Goal: Task Accomplishment & Management: Use online tool/utility

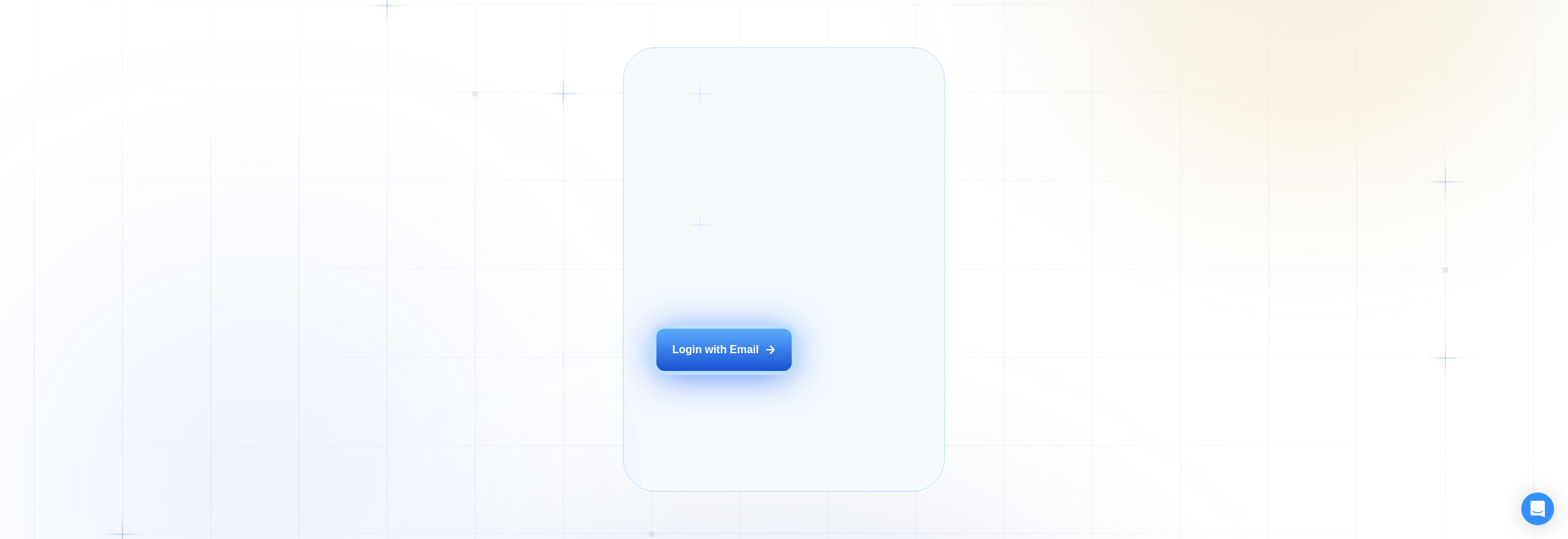
click at [737, 371] on button "Login with Email" at bounding box center [724, 350] width 135 height 42
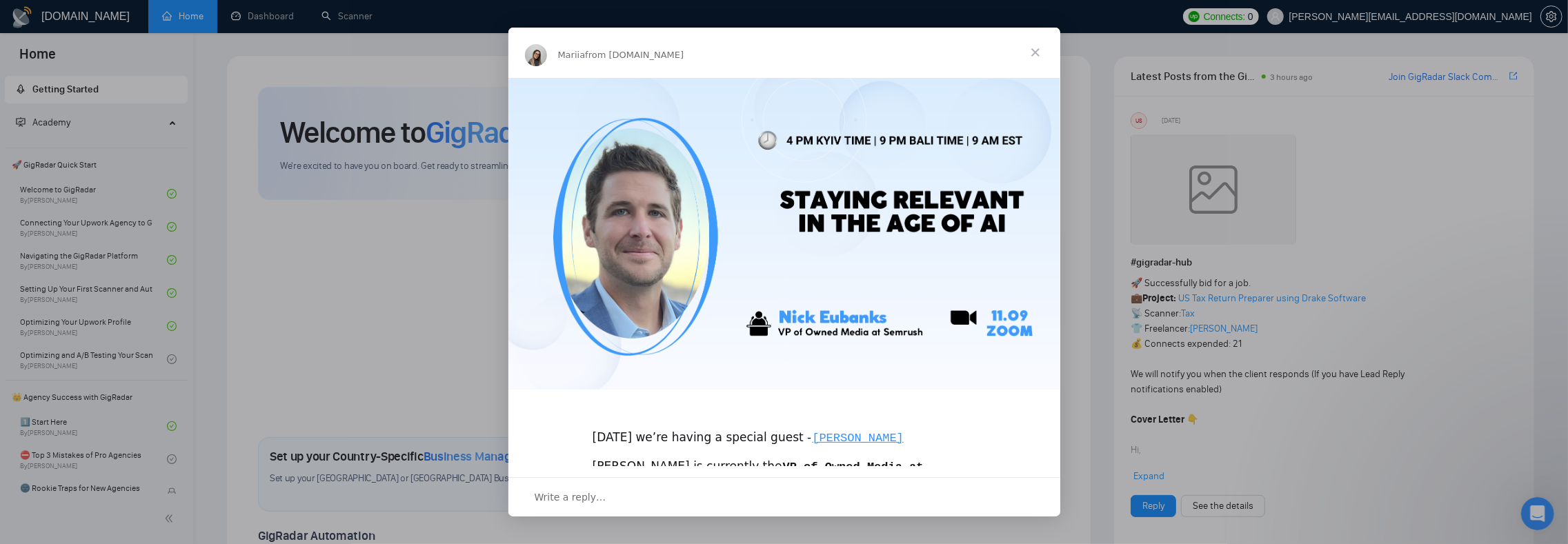
click at [1036, 54] on span "Close" at bounding box center [1036, 53] width 50 height 50
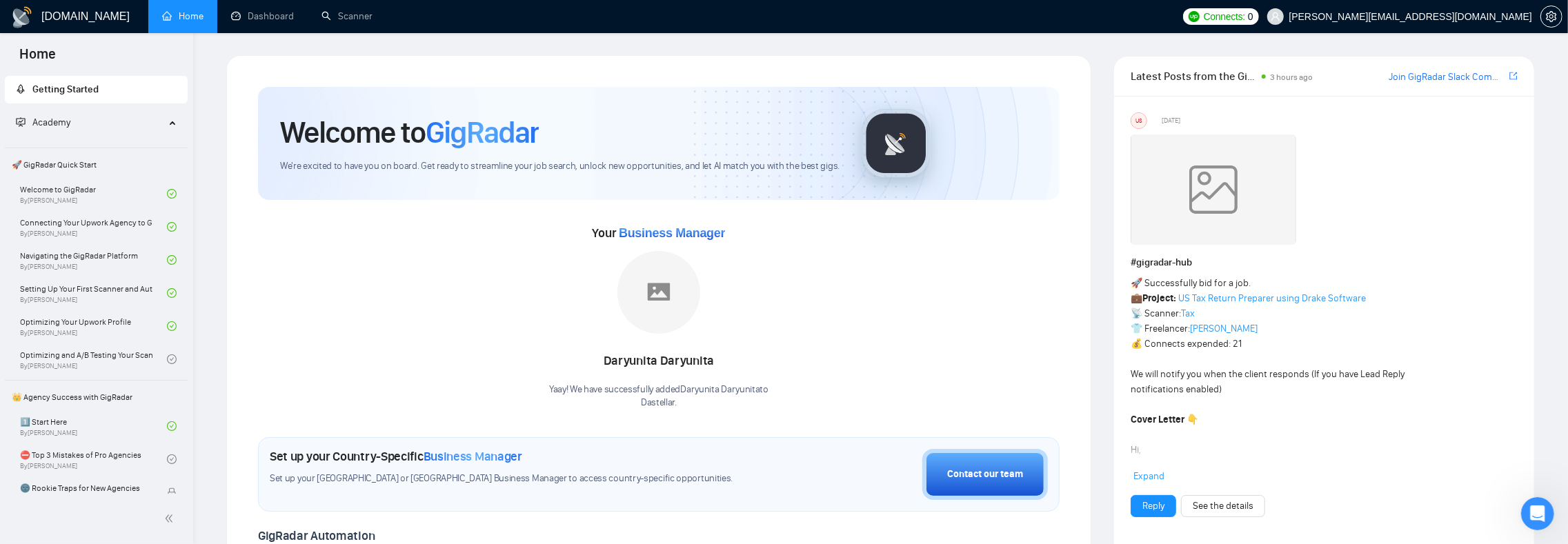
click at [266, 10] on link "Dashboard" at bounding box center [262, 16] width 63 height 12
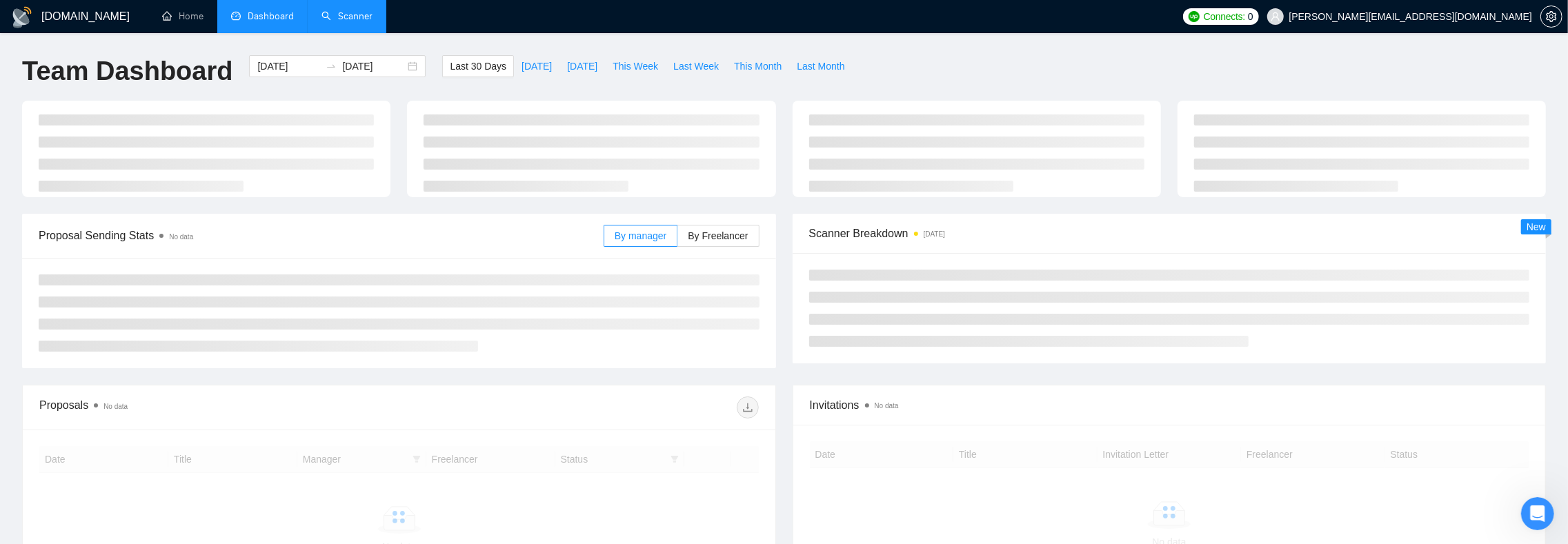
click at [351, 18] on link "Scanner" at bounding box center [347, 16] width 51 height 12
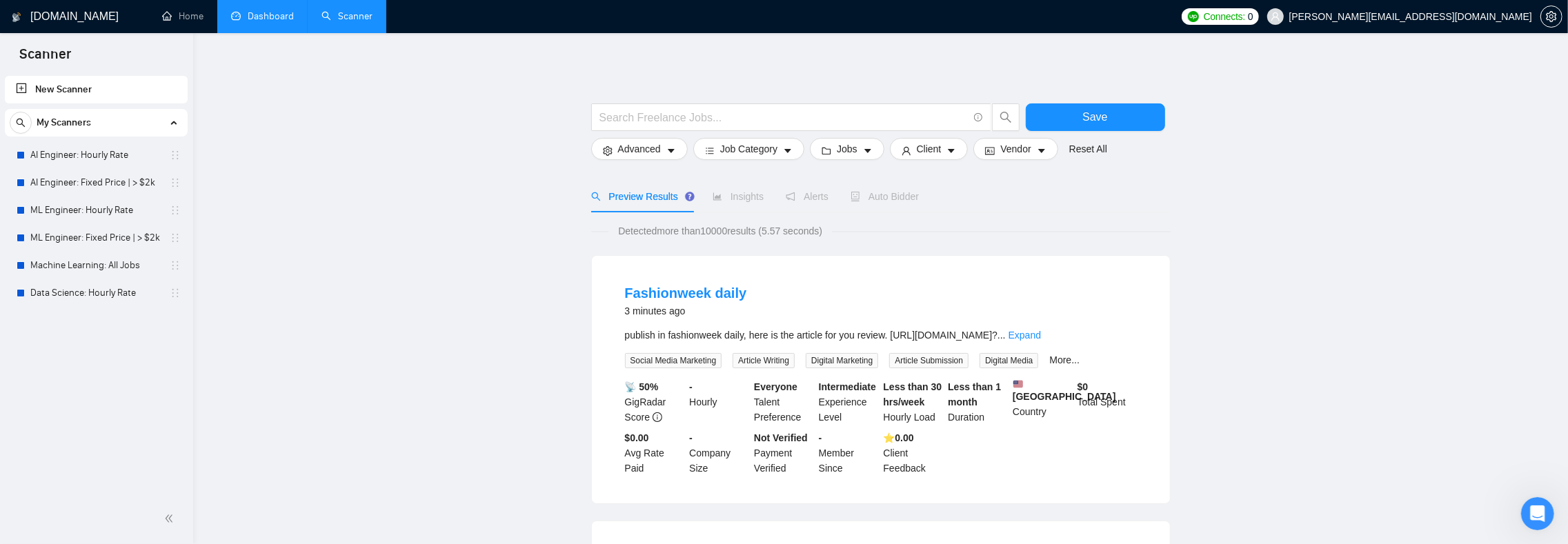
click at [142, 361] on div "New Scanner My Scanners AI Engineer: Hourly Rate AI Engineer: Fixed Price | > $…" at bounding box center [96, 284] width 193 height 421
click at [83, 95] on link "New Scanner" at bounding box center [95, 90] width 160 height 28
click at [59, 92] on link "New Scanner" at bounding box center [95, 90] width 160 height 28
click at [47, 87] on link "New Scanner" at bounding box center [95, 90] width 160 height 28
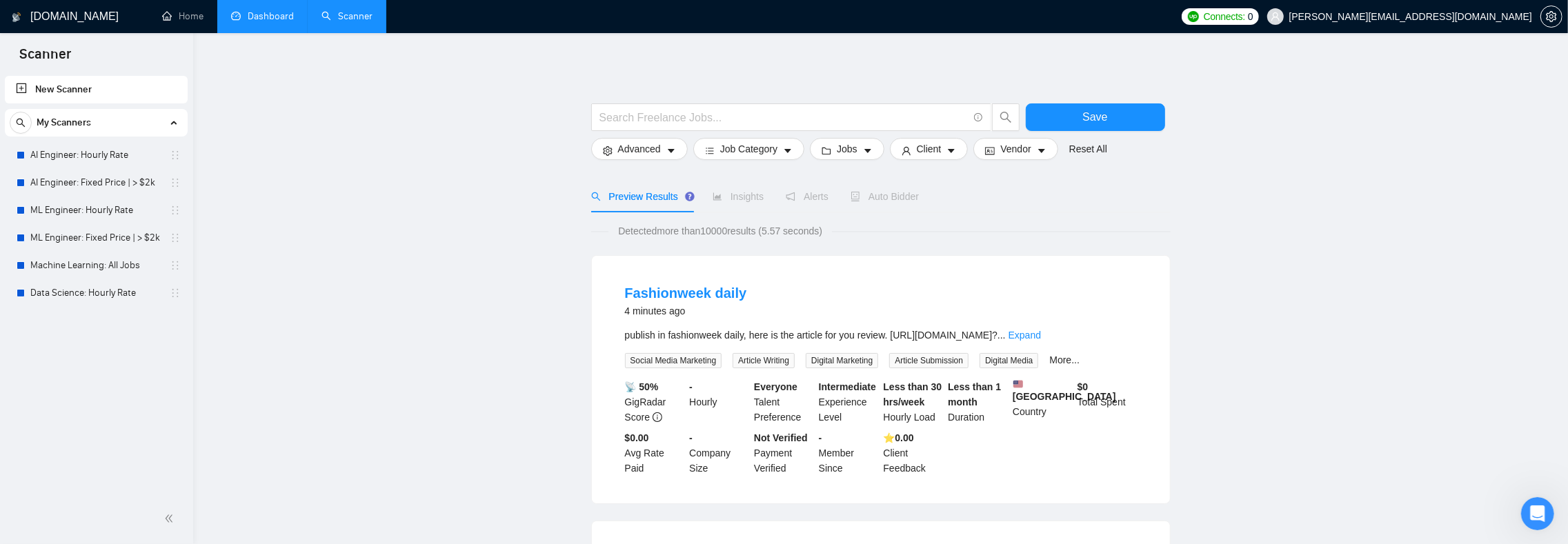
click at [23, 85] on link "New Scanner" at bounding box center [95, 90] width 160 height 28
click at [50, 153] on link "AI Engineer: Hourly Rate" at bounding box center [95, 156] width 131 height 28
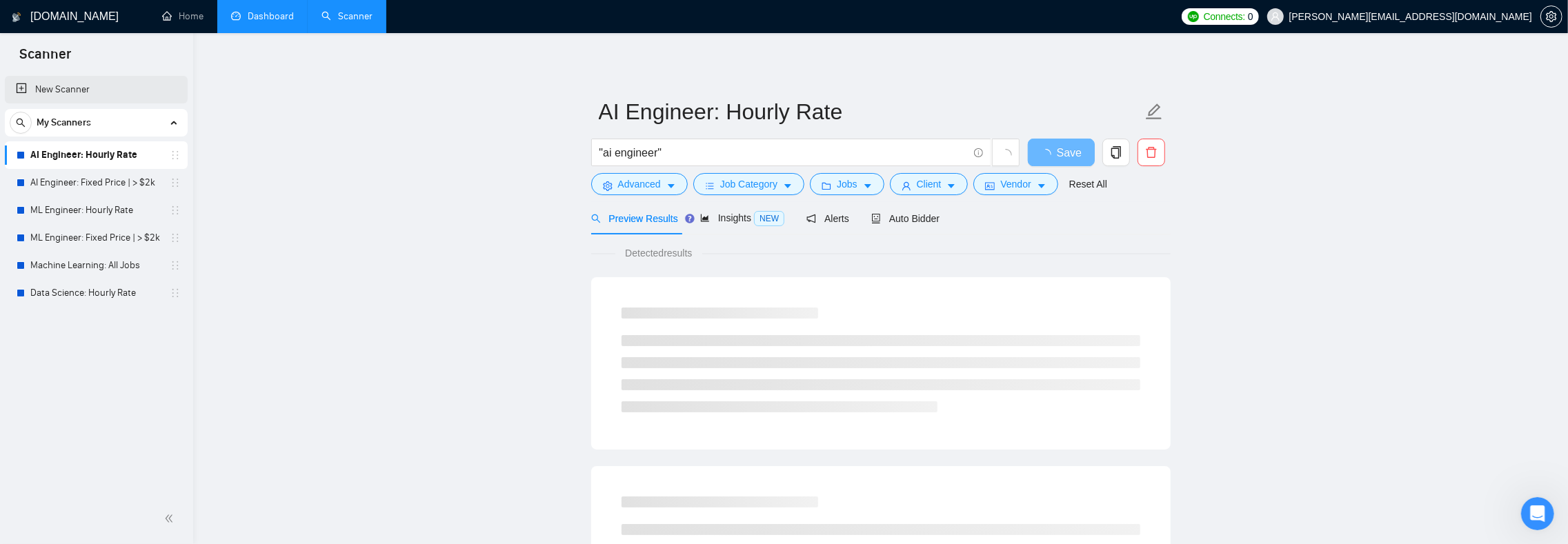
click at [31, 86] on link "New Scanner" at bounding box center [95, 90] width 160 height 28
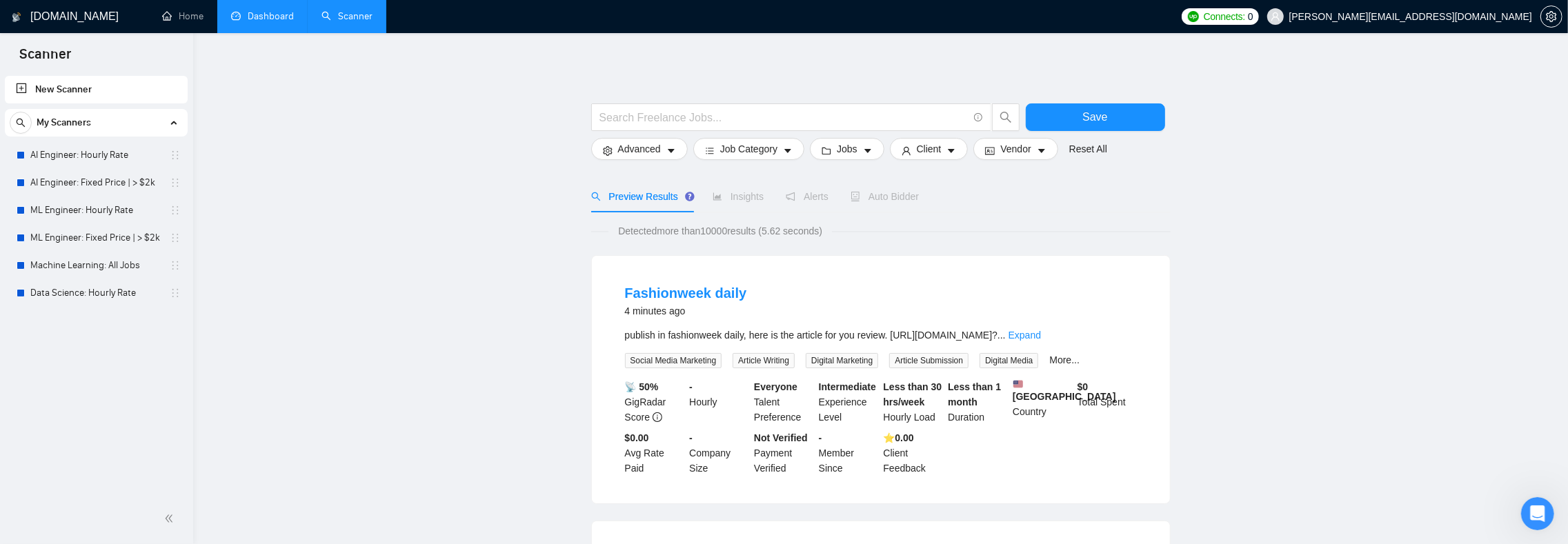
click at [647, 118] on input "text" at bounding box center [784, 118] width 369 height 18
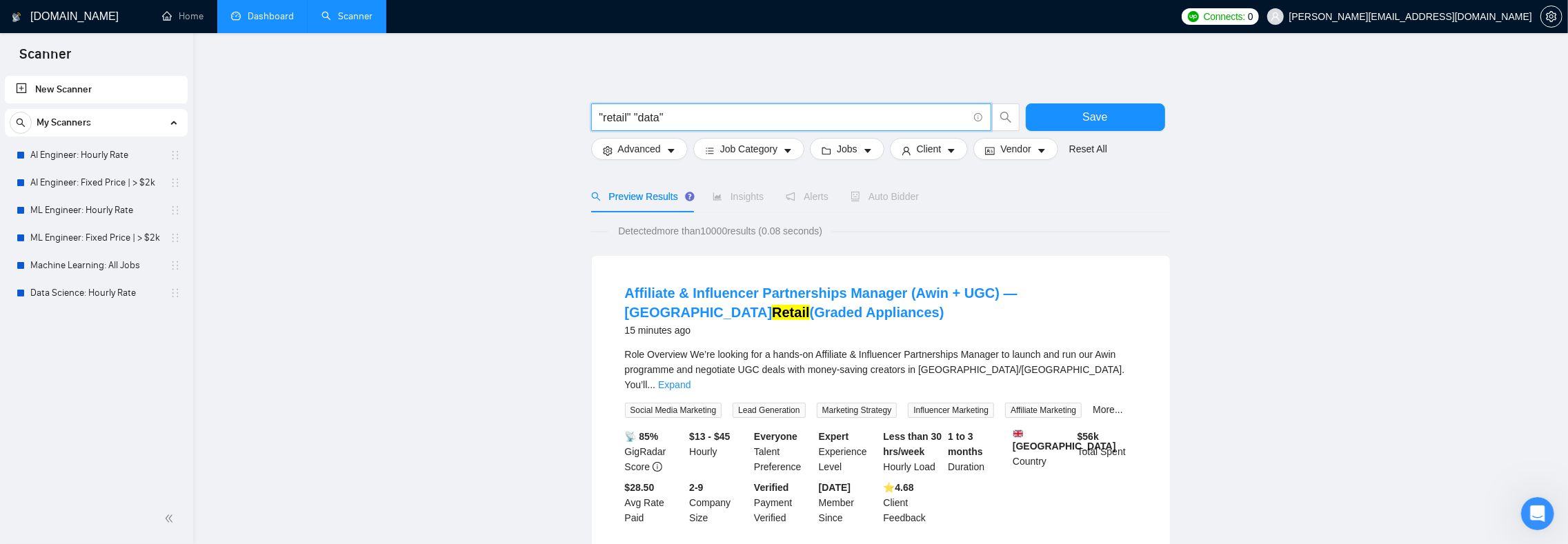
scroll to position [126, 0]
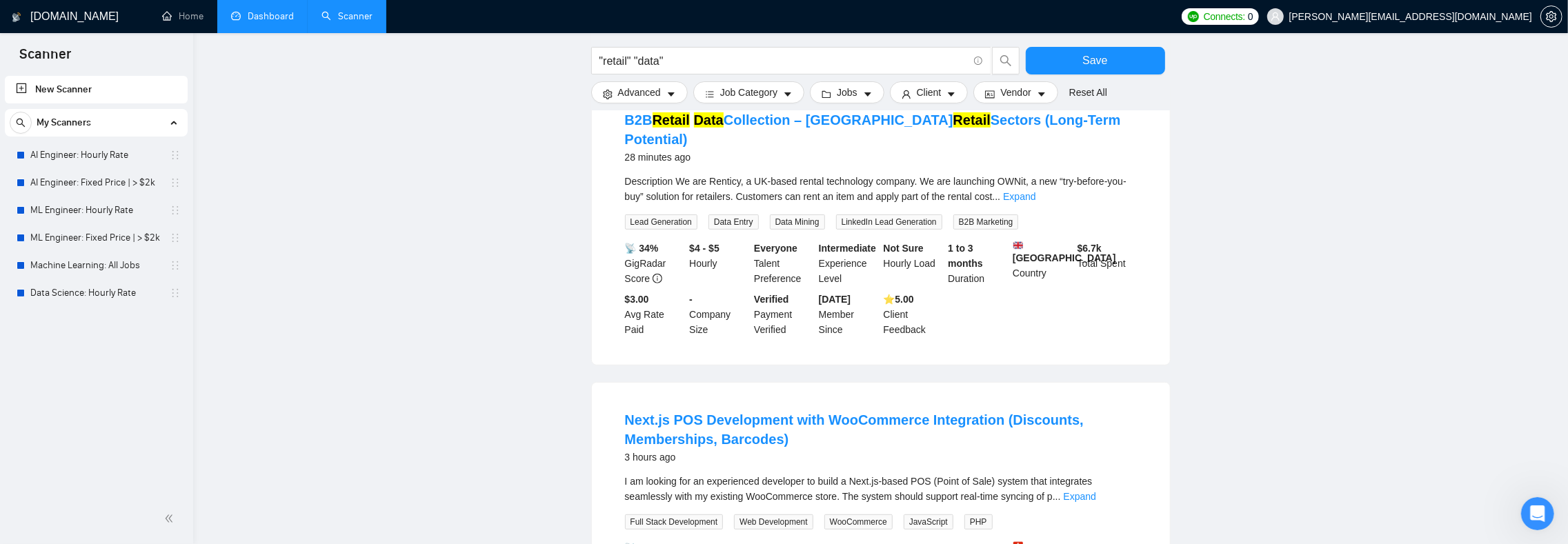
scroll to position [0, 0]
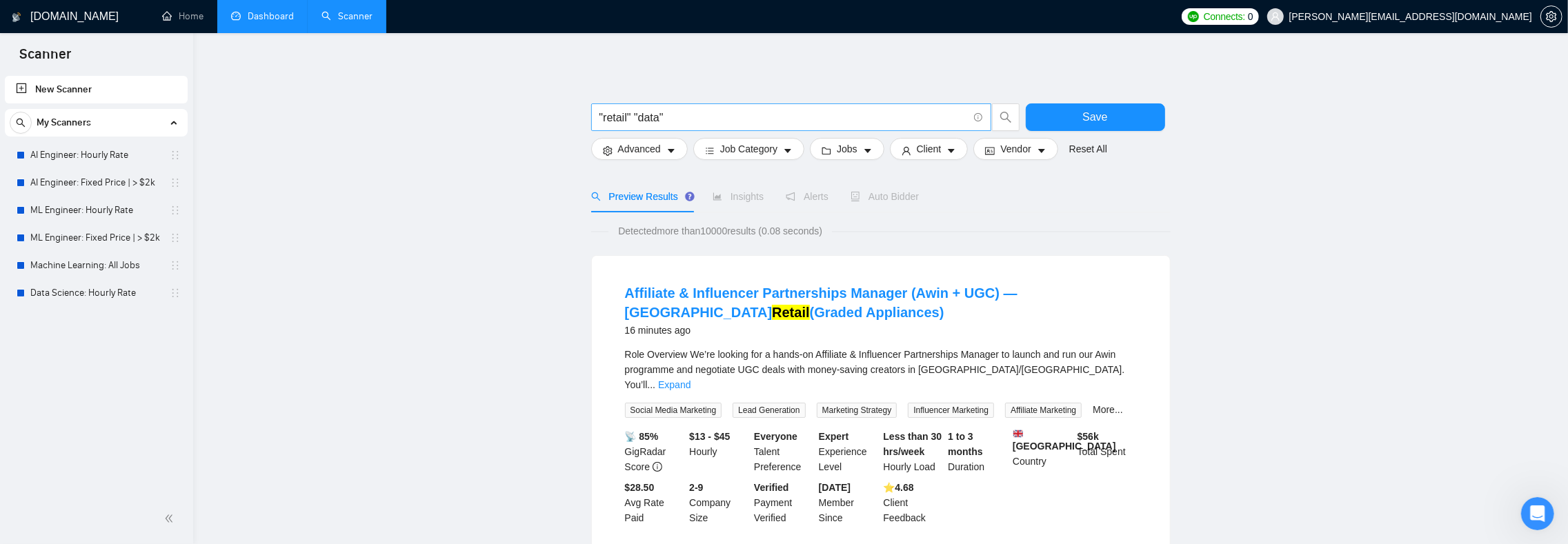
click at [707, 122] on input ""retail" "data"" at bounding box center [784, 118] width 369 height 18
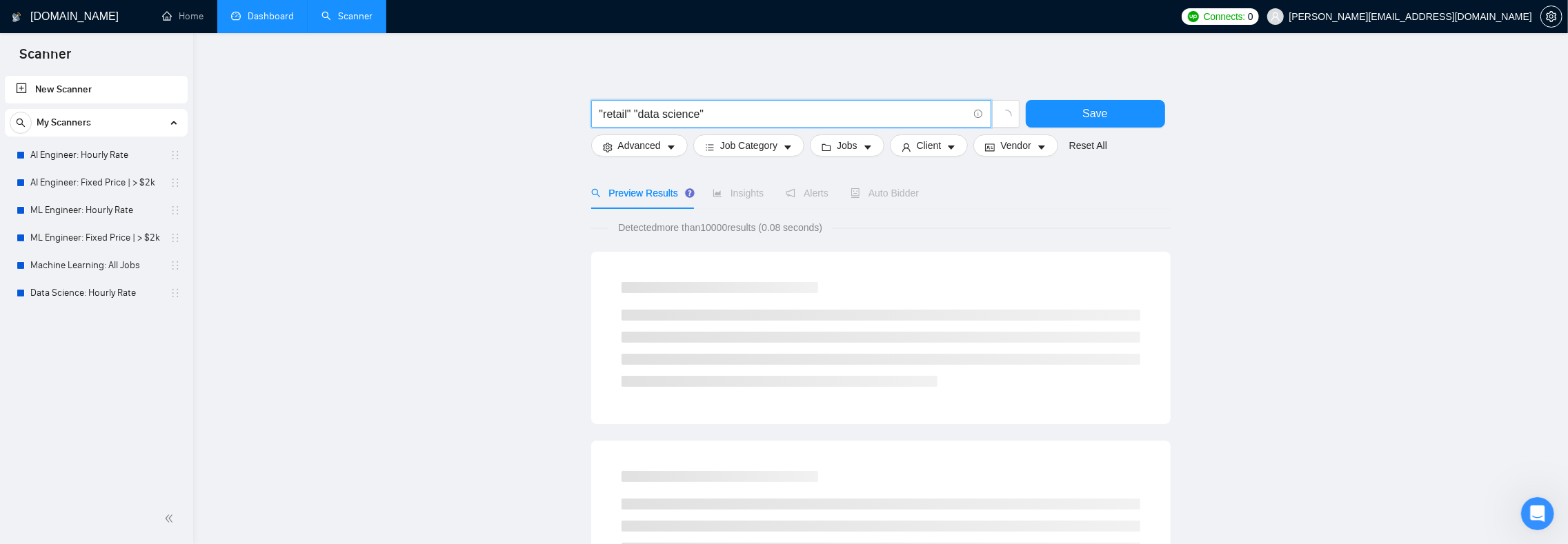
scroll to position [113, 0]
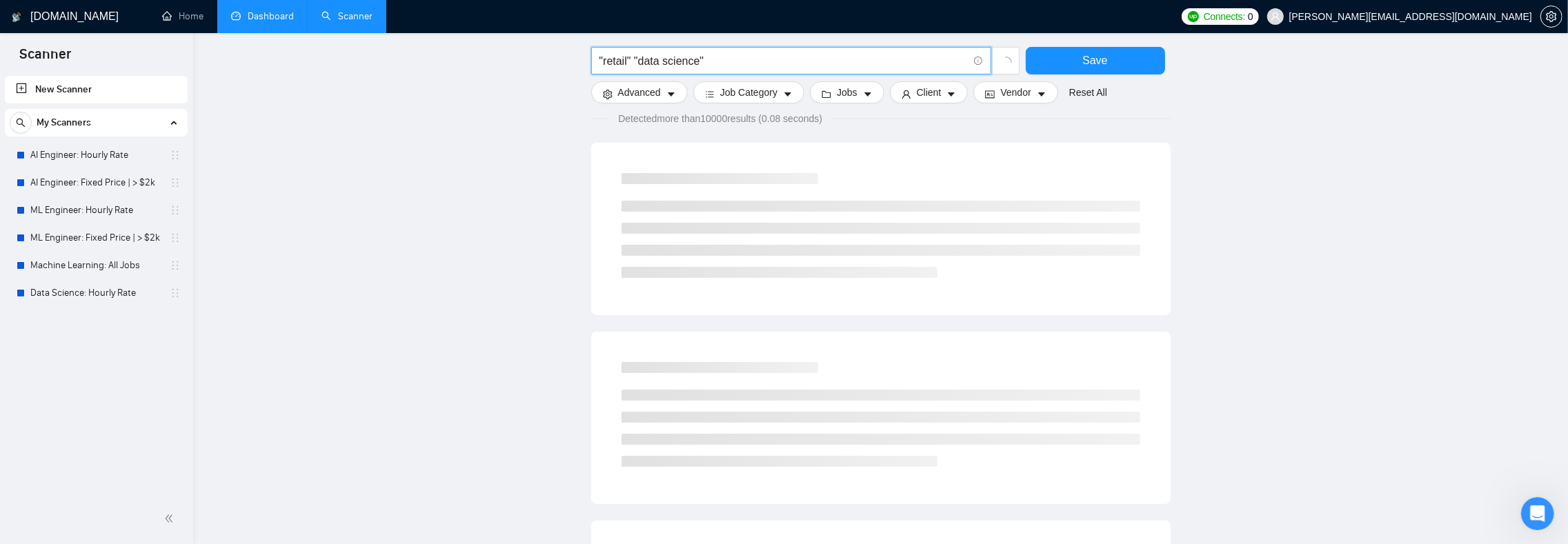
click at [672, 61] on input ""retail" "data science"" at bounding box center [784, 61] width 369 height 18
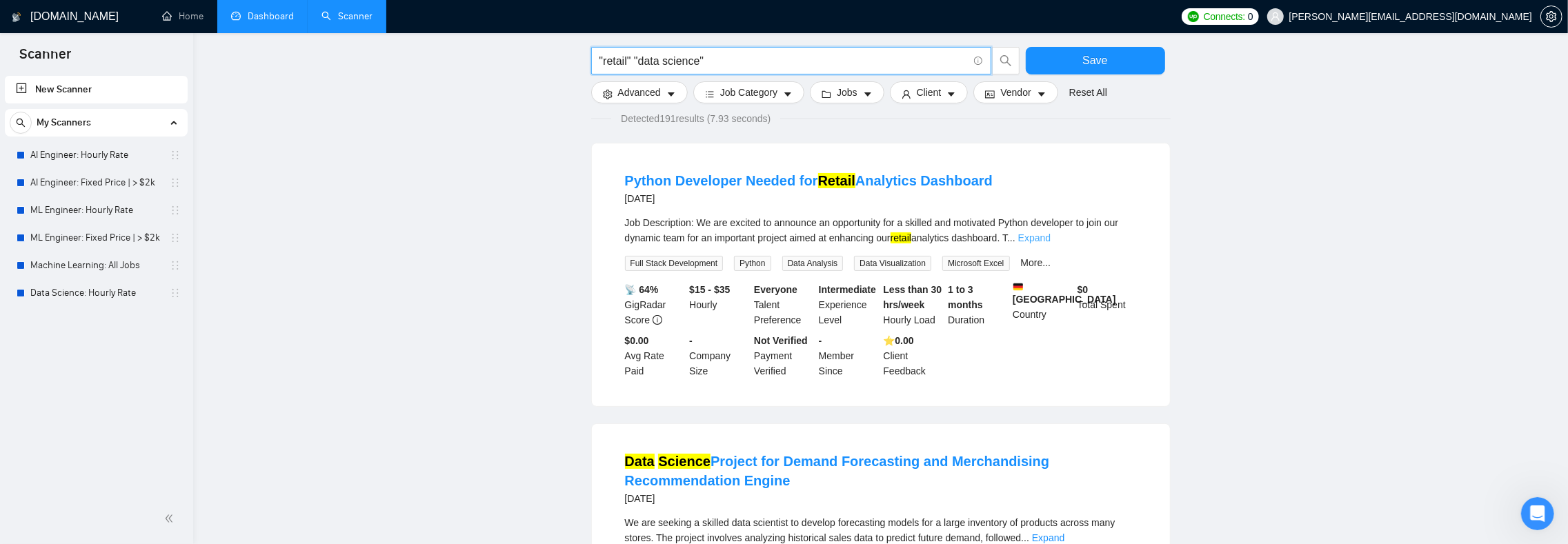
click at [1051, 238] on link "Expand" at bounding box center [1034, 238] width 32 height 11
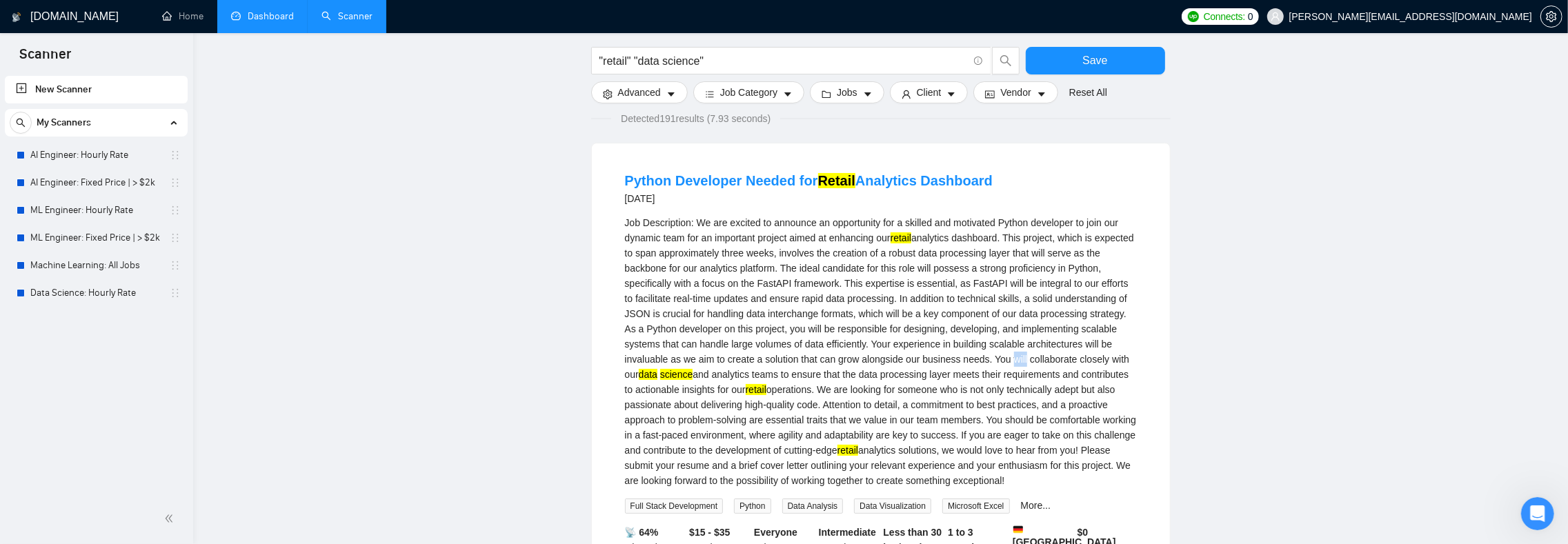
drag, startPoint x: 989, startPoint y: 372, endPoint x: 1011, endPoint y: 368, distance: 22.4
click at [1008, 370] on div "Job Description: We are excited to announce an opportunity for a skilled and mo…" at bounding box center [881, 351] width 512 height 273
click at [1011, 368] on div "Job Description: We are excited to announce an opportunity for a skilled and mo…" at bounding box center [881, 351] width 512 height 273
drag, startPoint x: 688, startPoint y: 382, endPoint x: 702, endPoint y: 381, distance: 14.0
click at [698, 382] on div "Job Description: We are excited to announce an opportunity for a skilled and mo…" at bounding box center [881, 351] width 512 height 273
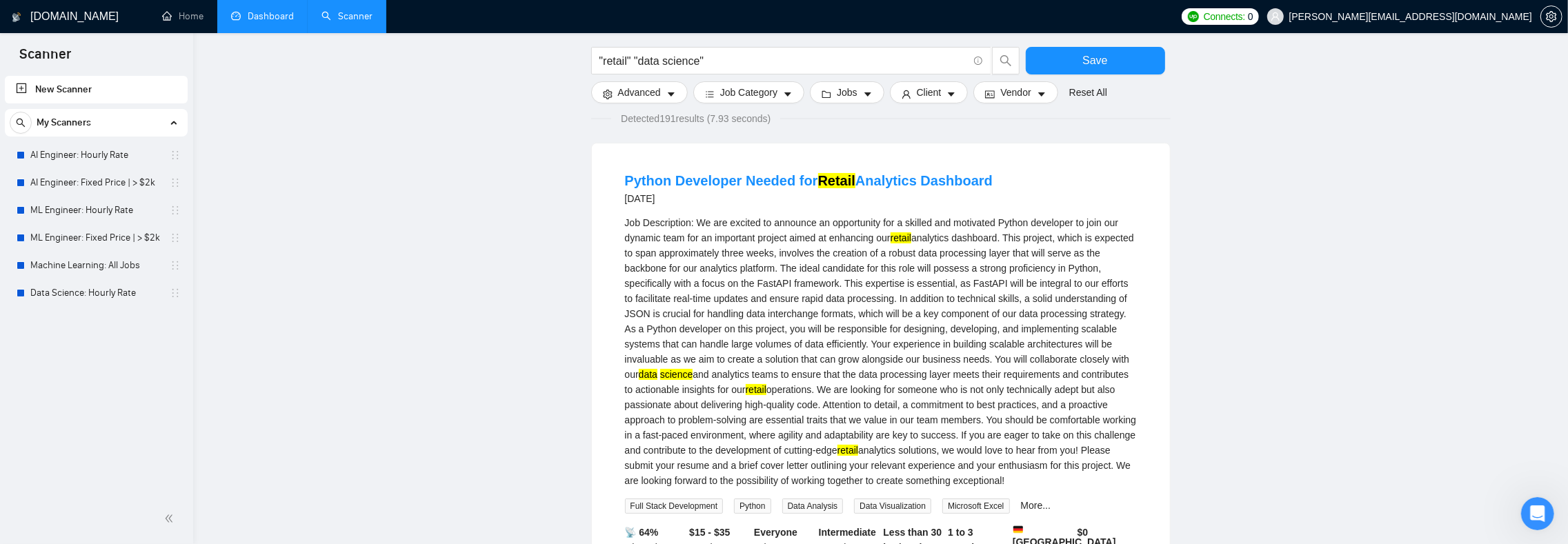
click at [702, 381] on div "Job Description: We are excited to announce an opportunity for a skilled and mo…" at bounding box center [881, 351] width 512 height 273
click at [768, 385] on div "Job Description: We are excited to announce an opportunity for a skilled and mo…" at bounding box center [881, 351] width 512 height 273
click at [774, 385] on div "Job Description: We are excited to announce an opportunity for a skilled and mo…" at bounding box center [881, 351] width 512 height 273
click at [762, 390] on div "Job Description: We are excited to announce an opportunity for a skilled and mo…" at bounding box center [881, 351] width 512 height 273
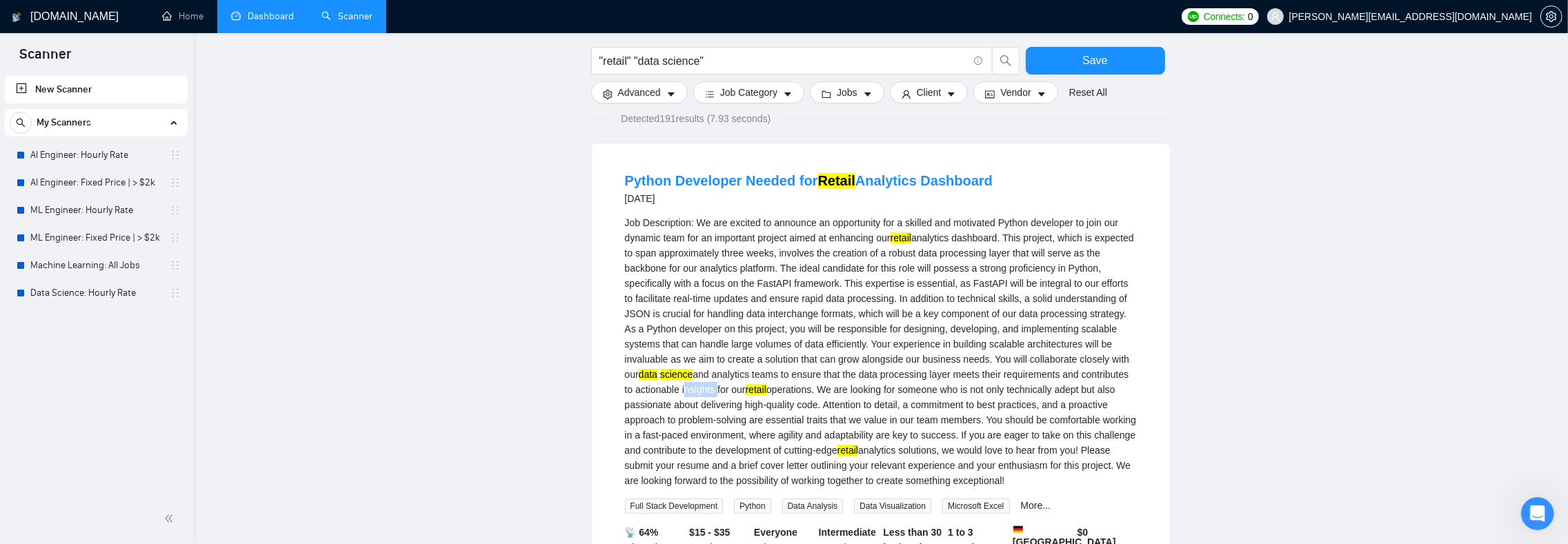
drag, startPoint x: 762, startPoint y: 390, endPoint x: 734, endPoint y: 401, distance: 30.1
click at [762, 390] on div "Job Description: We are excited to announce an opportunity for a skilled and mo…" at bounding box center [881, 351] width 512 height 273
click at [720, 409] on div "Job Description: We are excited to announce an opportunity for a skilled and mo…" at bounding box center [881, 351] width 512 height 273
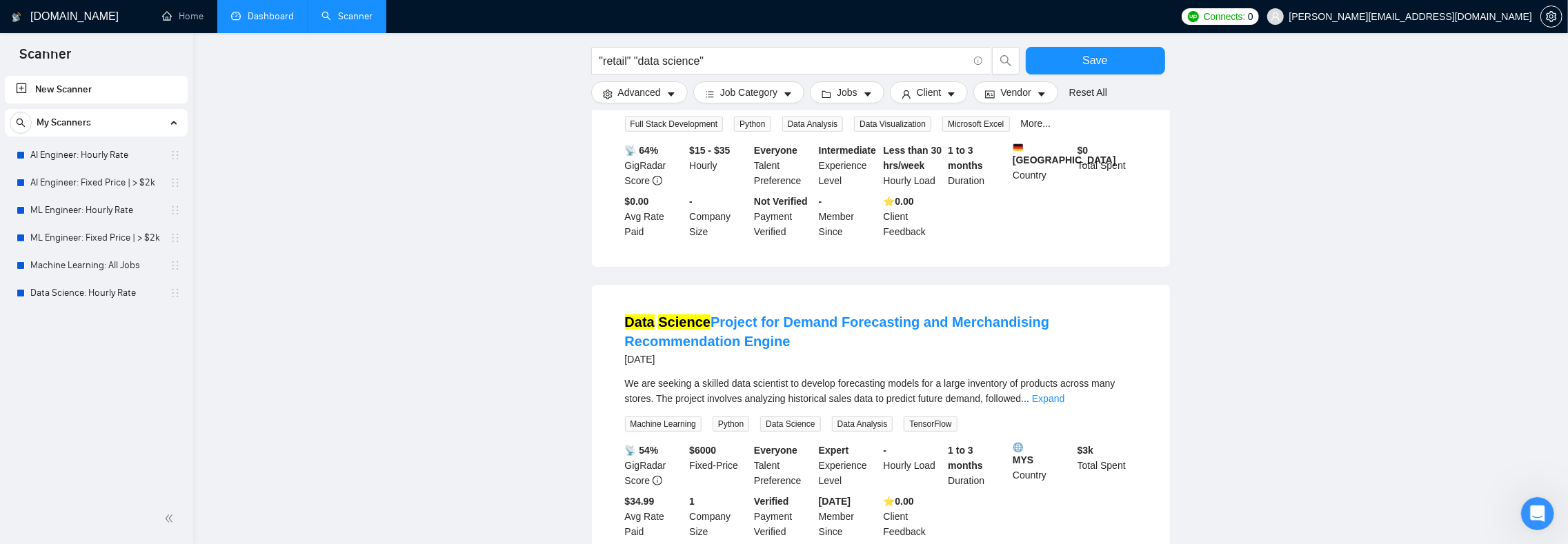
scroll to position [579, 0]
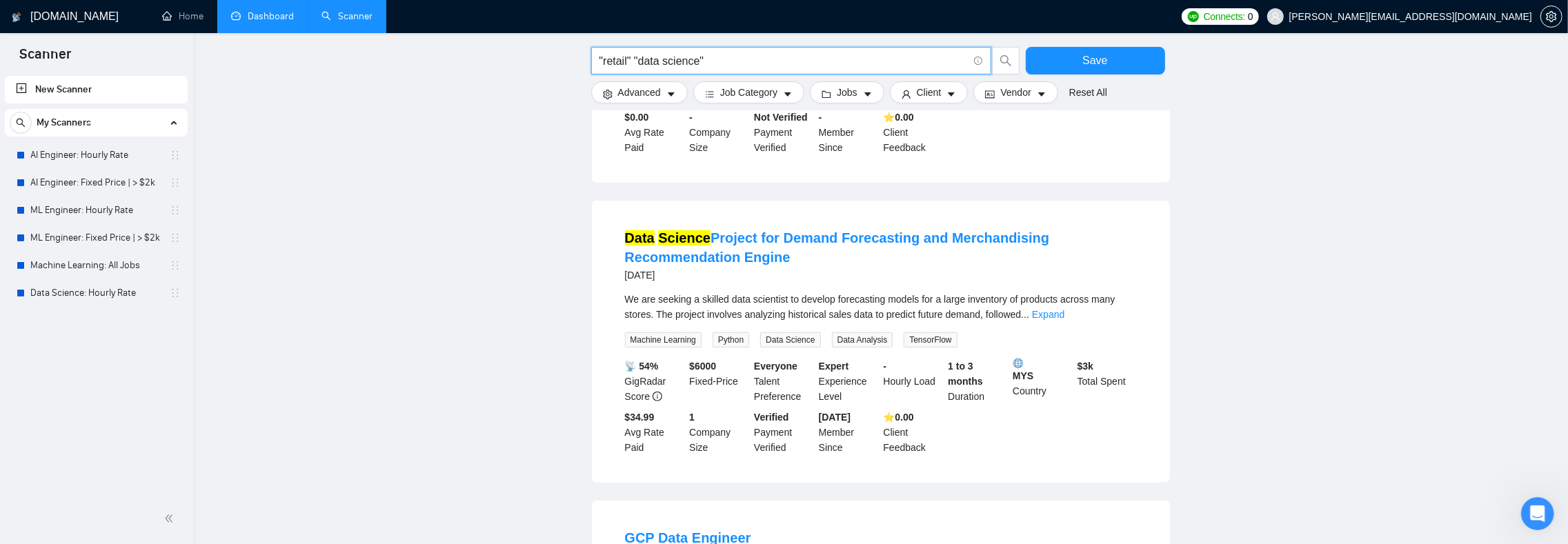
click at [639, 58] on input ""retail" "data science"" at bounding box center [784, 61] width 369 height 18
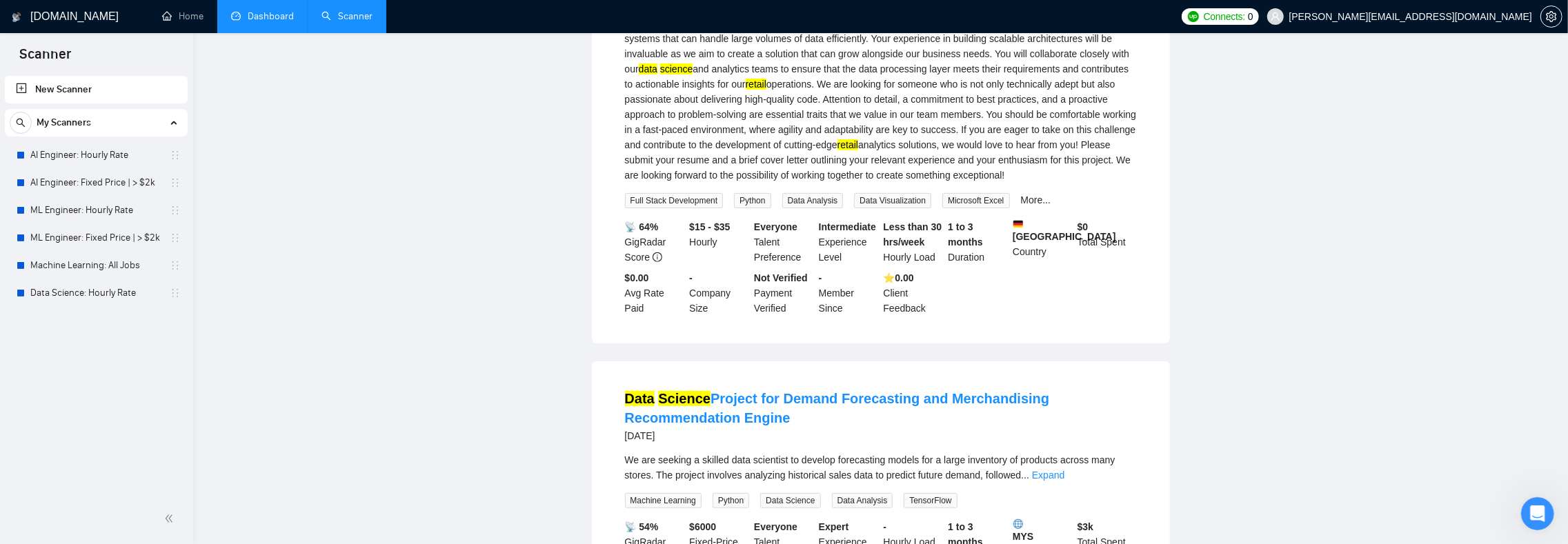
scroll to position [0, 0]
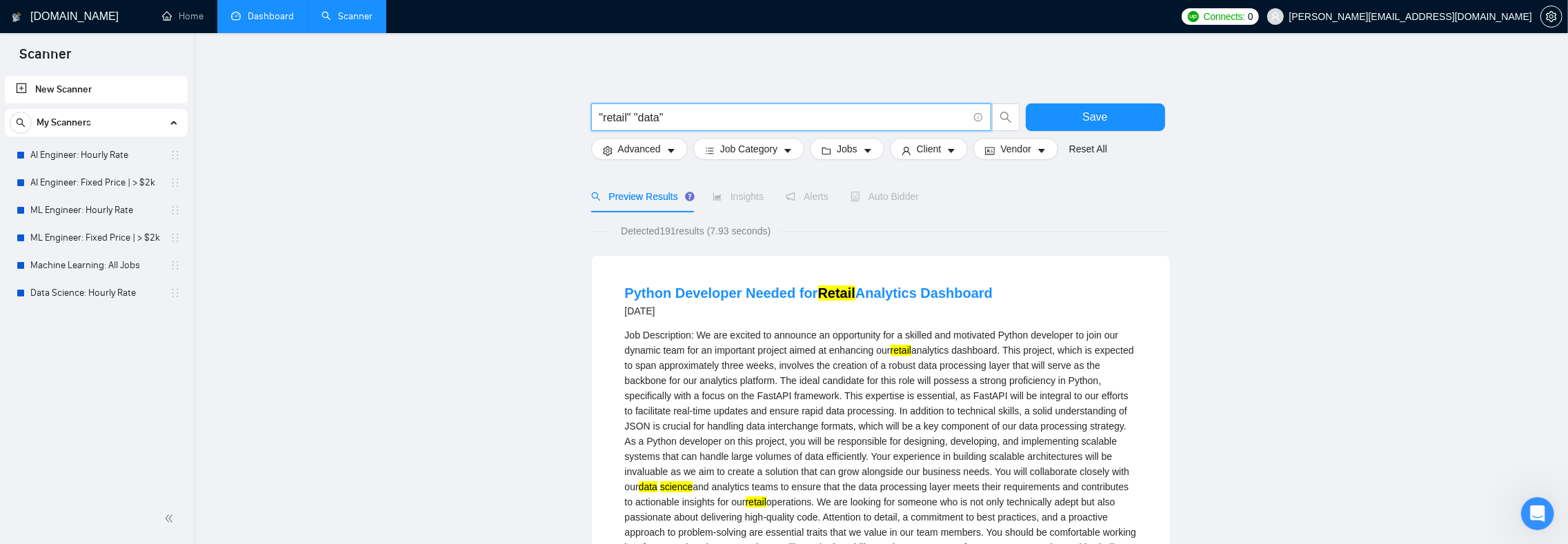
type input ""retail" "data""
click at [1146, 110] on button "Save" at bounding box center [1095, 118] width 139 height 28
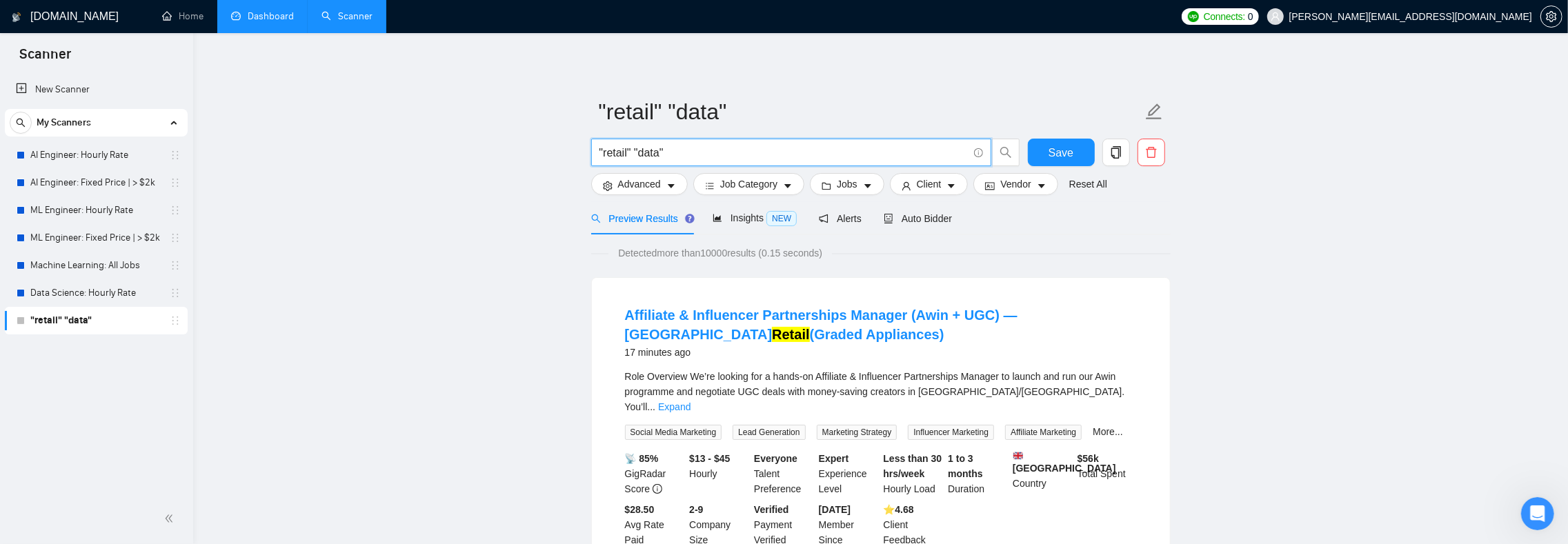
click at [638, 152] on input ""retail" "data"" at bounding box center [784, 153] width 369 height 18
click at [639, 152] on input ""retail" "data"" at bounding box center [784, 153] width 369 height 18
click at [658, 183] on span "Advanced" at bounding box center [639, 184] width 43 height 15
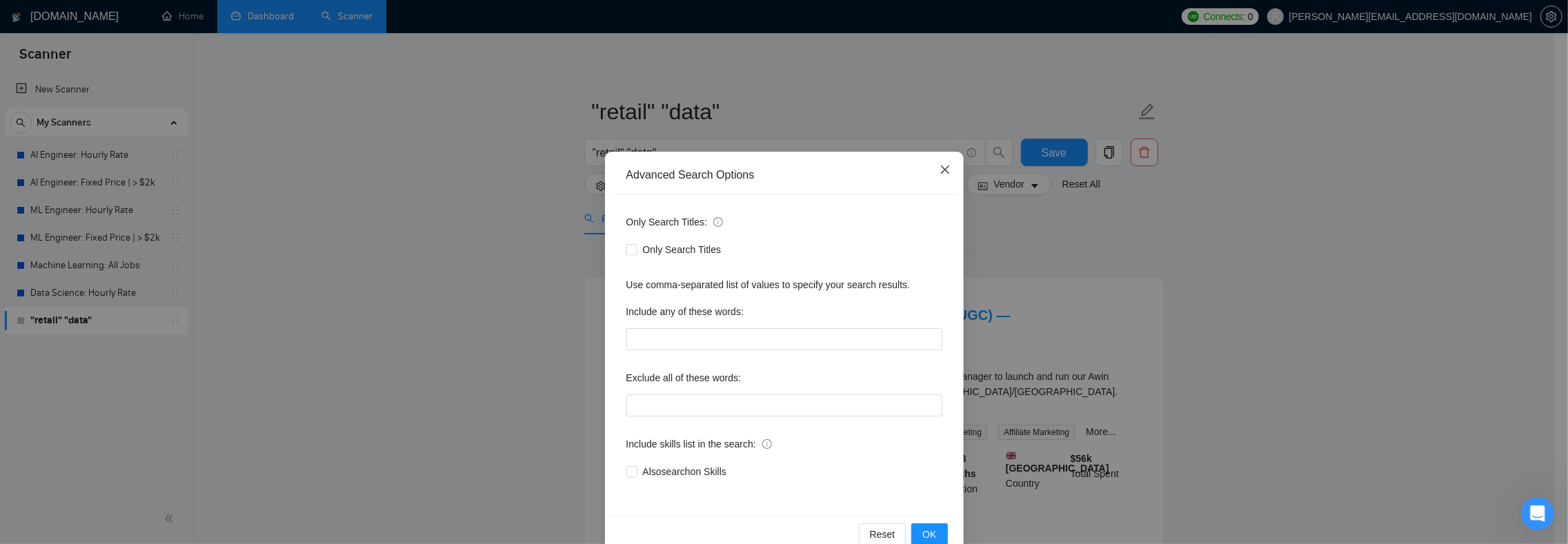
click at [940, 164] on icon "close" at bounding box center [945, 170] width 11 height 11
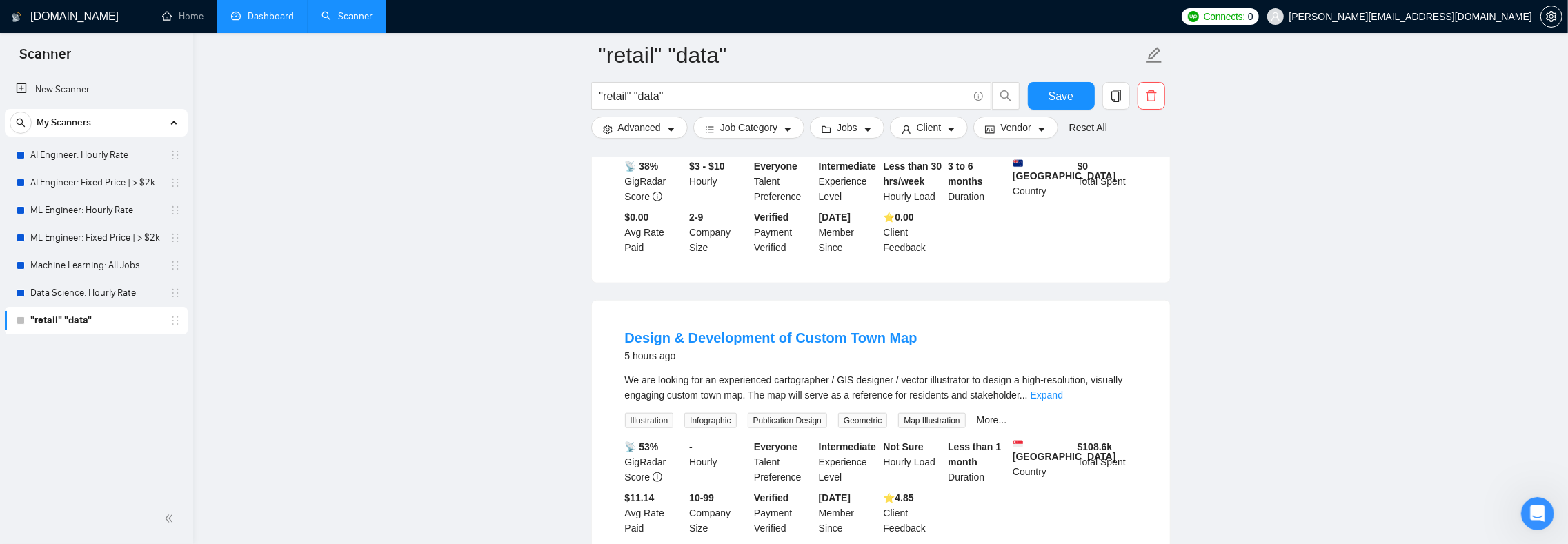
scroll to position [1347, 0]
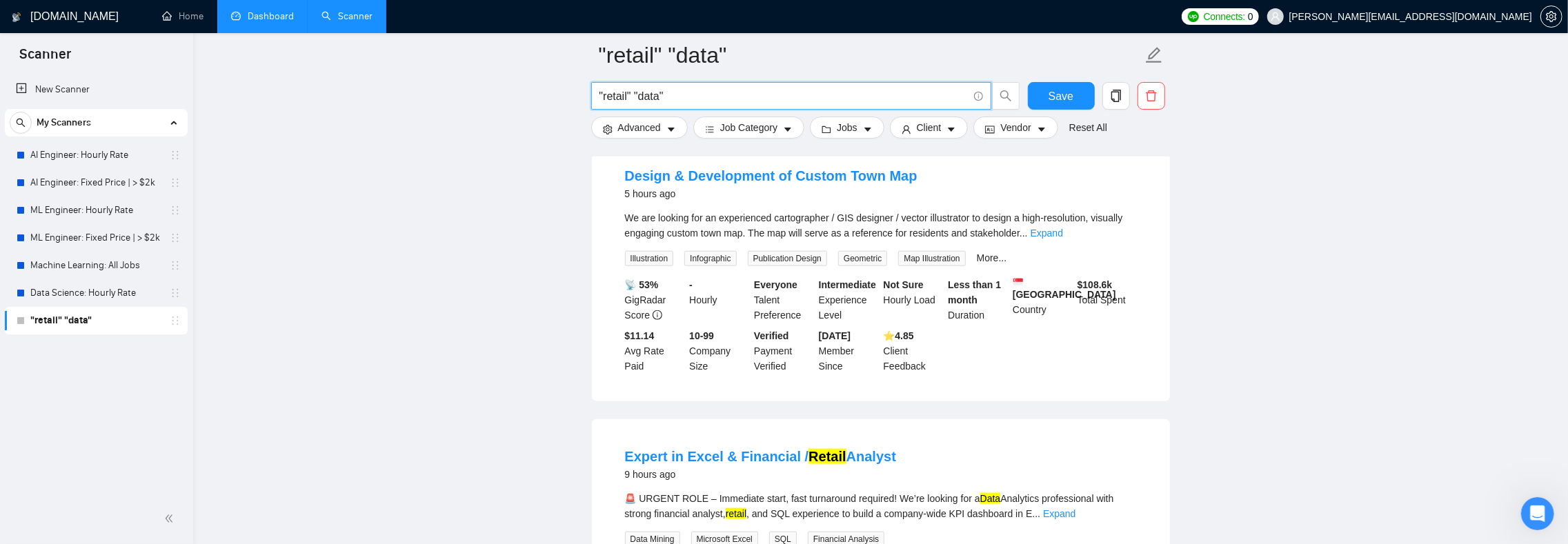
click at [668, 93] on input ""retail" "data"" at bounding box center [784, 96] width 369 height 18
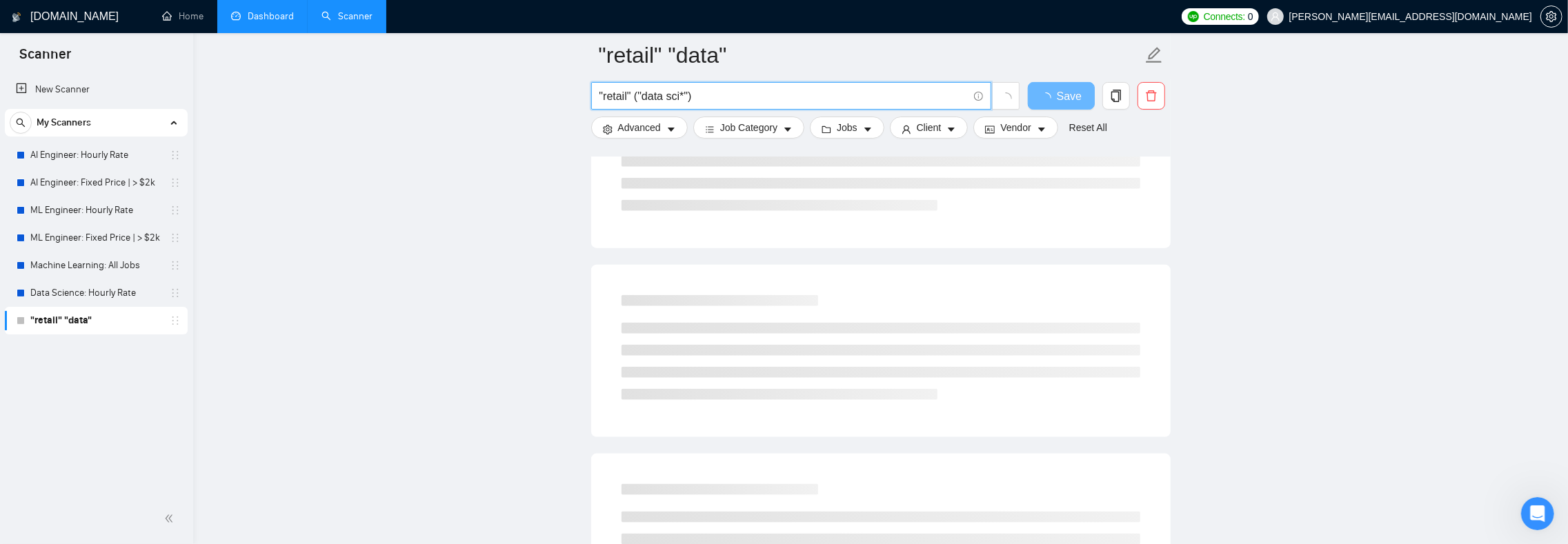
scroll to position [0, 0]
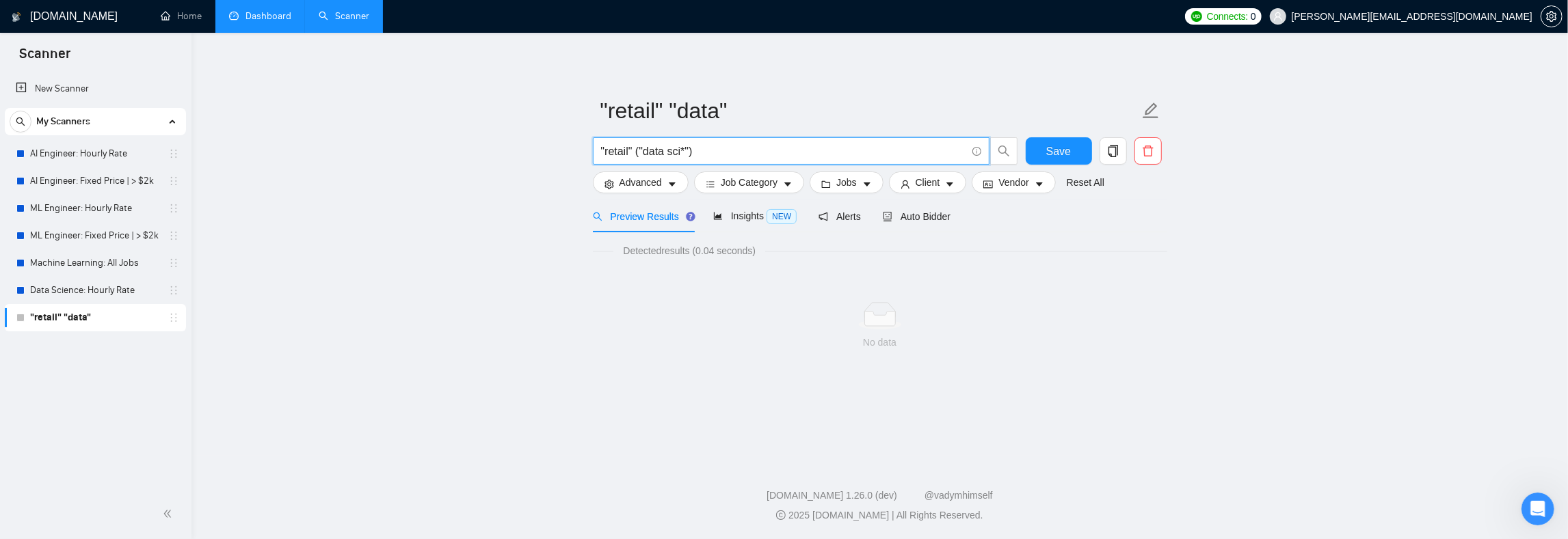
click at [641, 153] on input ""retail" ("data sci*")" at bounding box center [784, 152] width 366 height 17
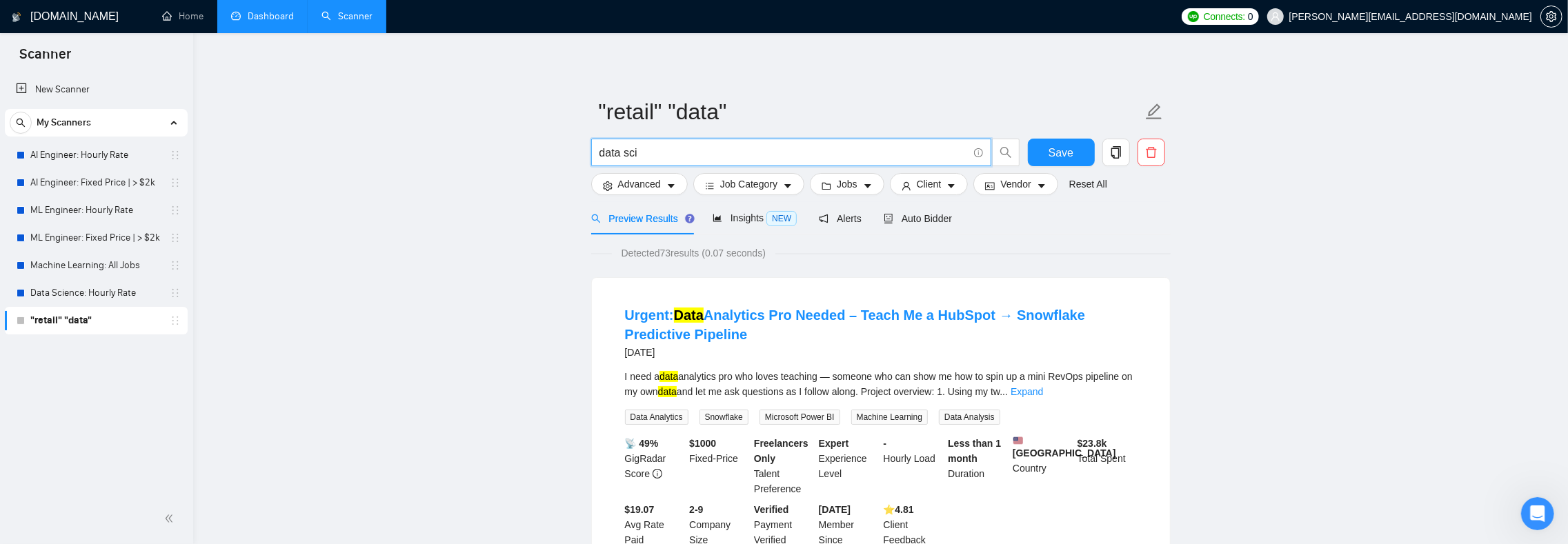
click at [690, 152] on input "data sci" at bounding box center [784, 153] width 369 height 18
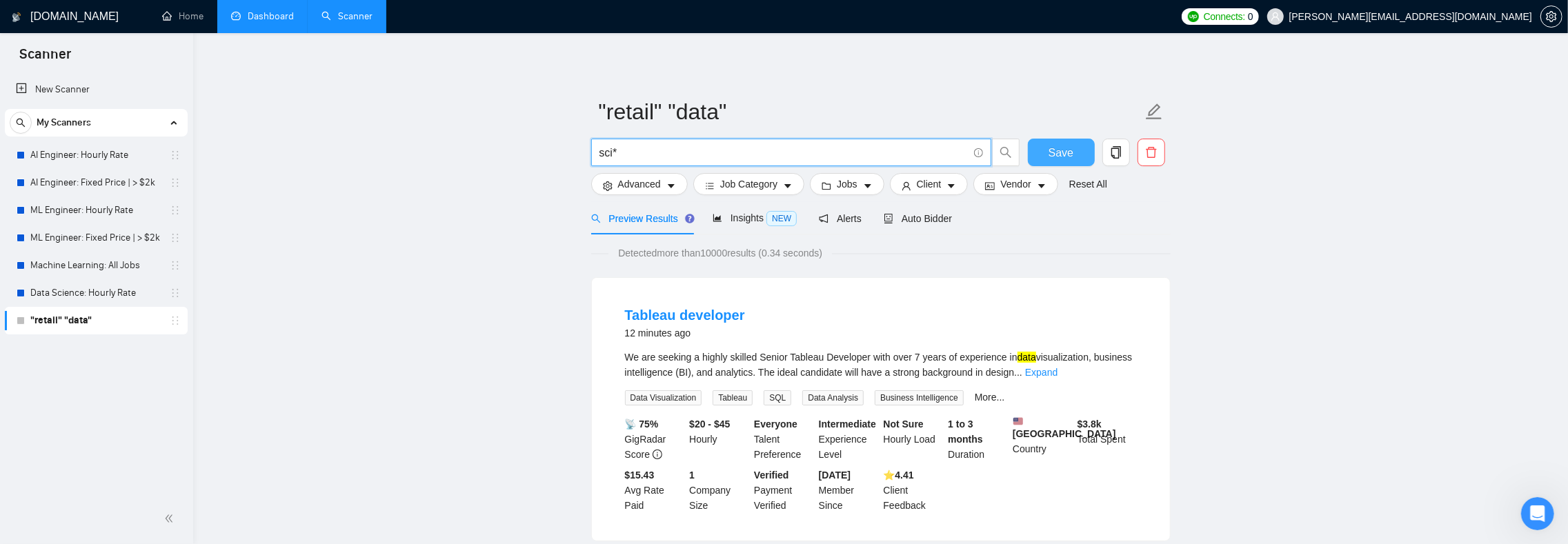
click at [1071, 145] on span "Save" at bounding box center [1061, 153] width 25 height 18
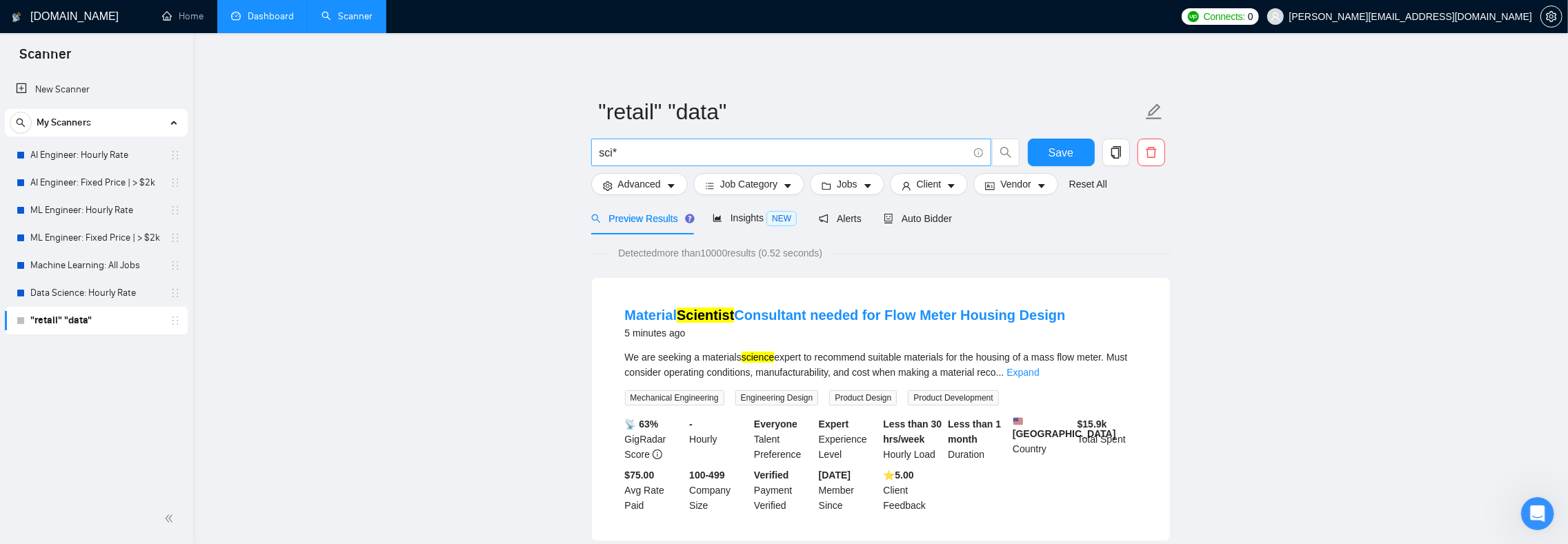
click at [655, 150] on input "sci*" at bounding box center [784, 153] width 369 height 18
click at [633, 155] on input "sci*" at bounding box center [784, 153] width 369 height 18
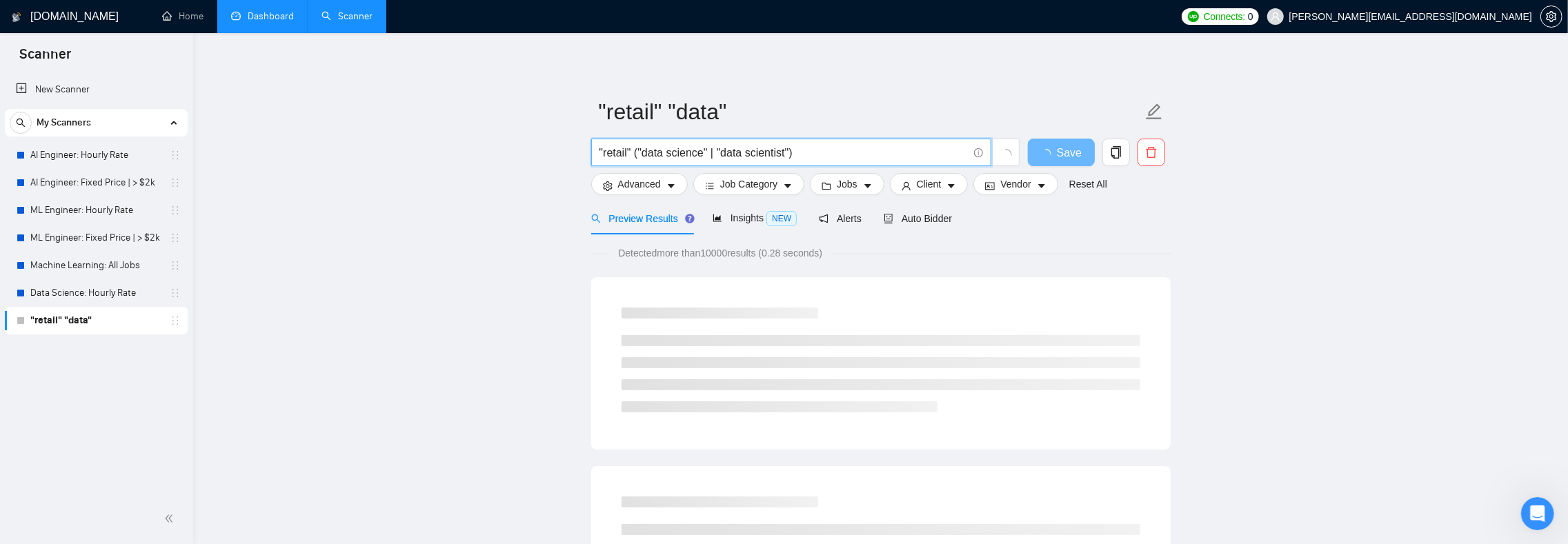
click at [760, 152] on input ""retail" ("data science" | "data scientist")" at bounding box center [784, 153] width 369 height 18
click at [807, 152] on input ""retail" ("data science" | "data scientist")" at bounding box center [784, 153] width 369 height 18
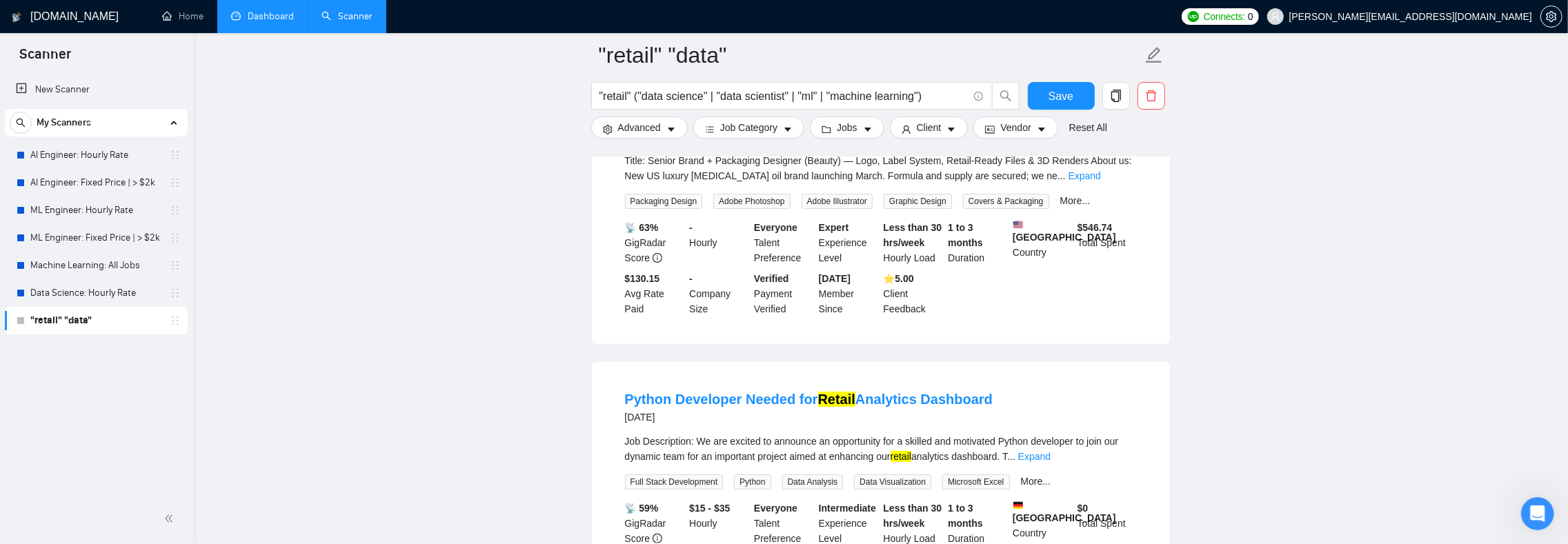
scroll to position [73, 0]
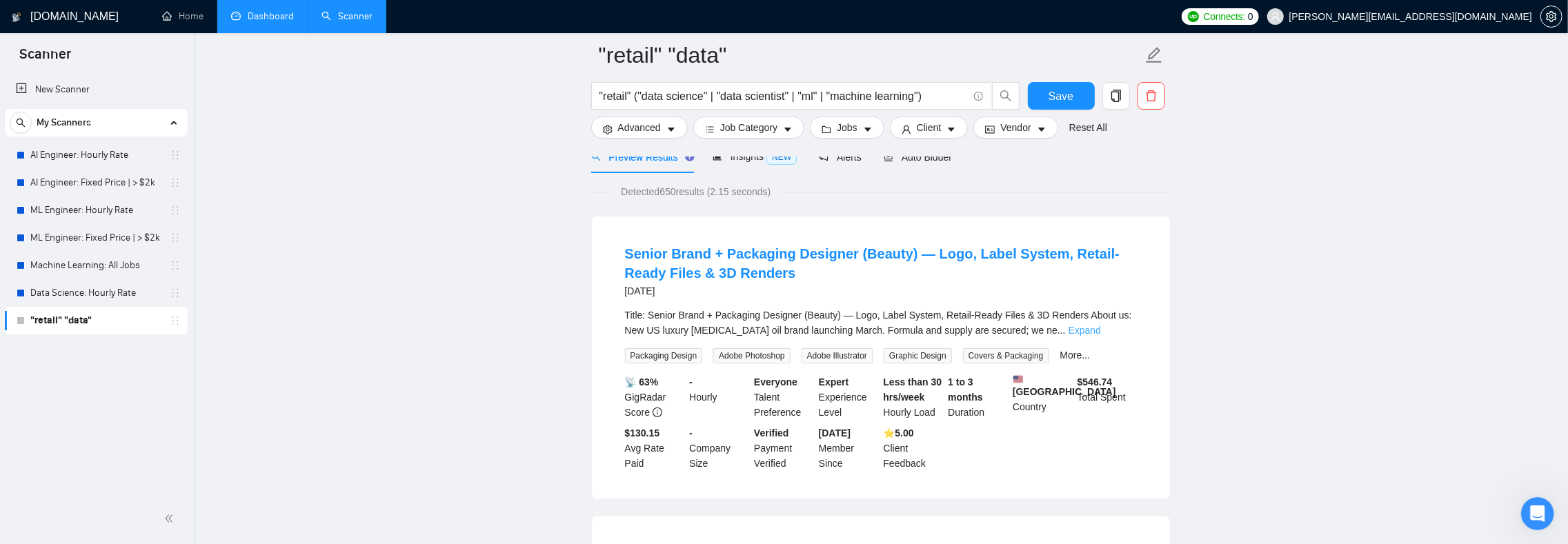
click at [1101, 330] on link "Expand" at bounding box center [1084, 331] width 32 height 11
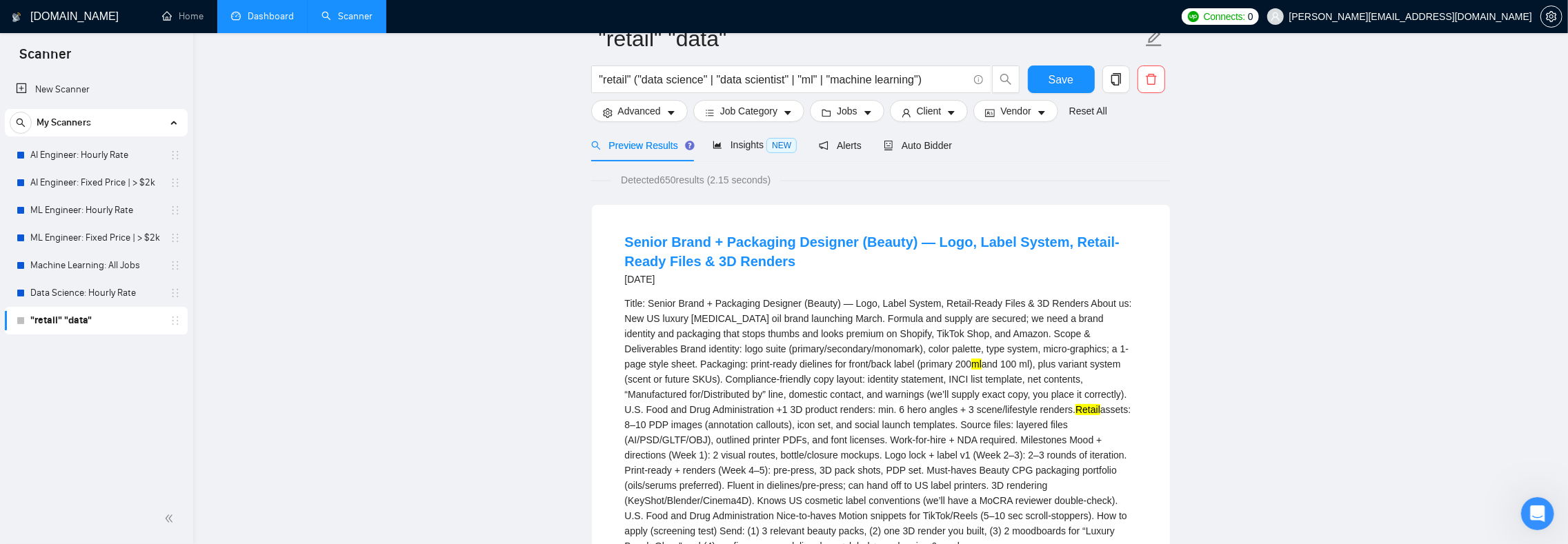
scroll to position [0, 0]
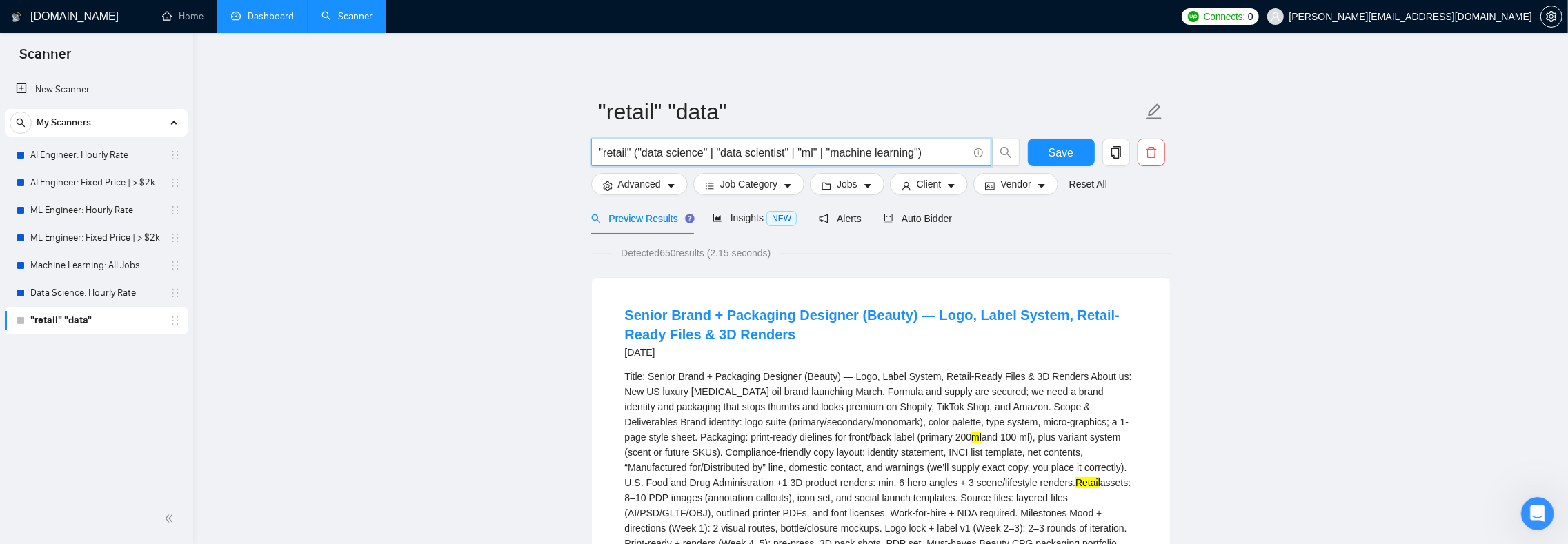
click at [841, 150] on input ""retail" ("data science" | "data scientist" | "ml" | "machine learning")" at bounding box center [784, 153] width 369 height 18
type input ""retail" ("data science" | "data scientist" | "machine learning")"
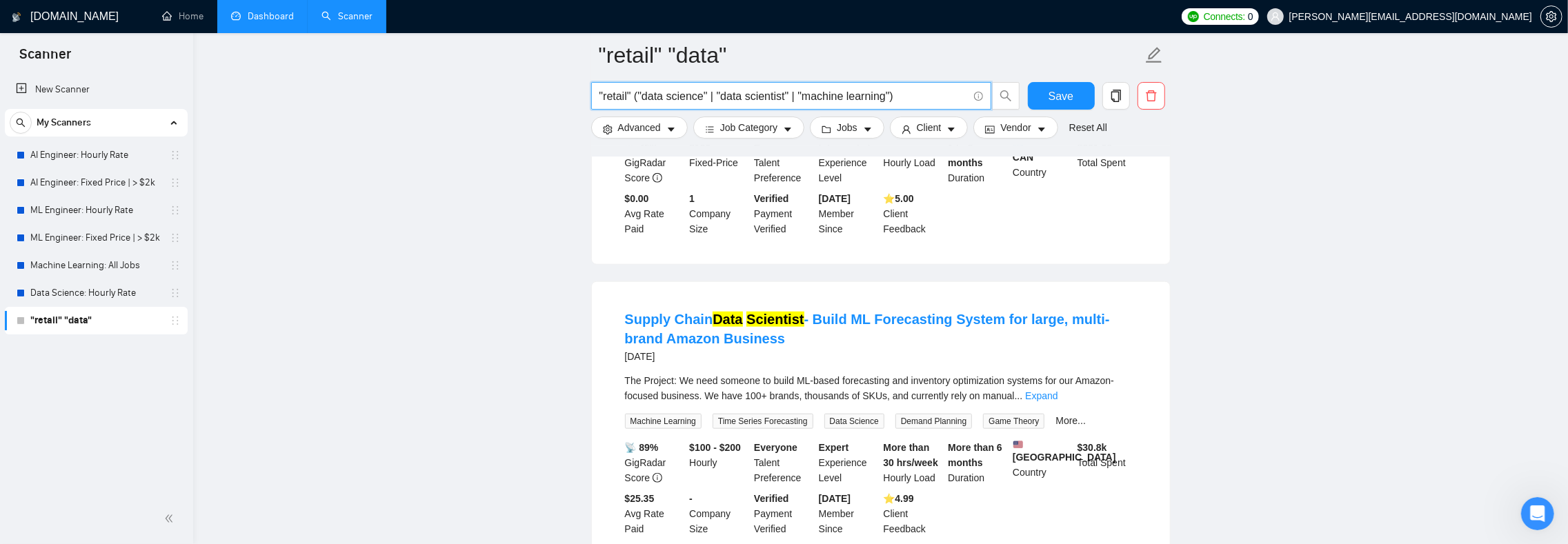
scroll to position [1210, 0]
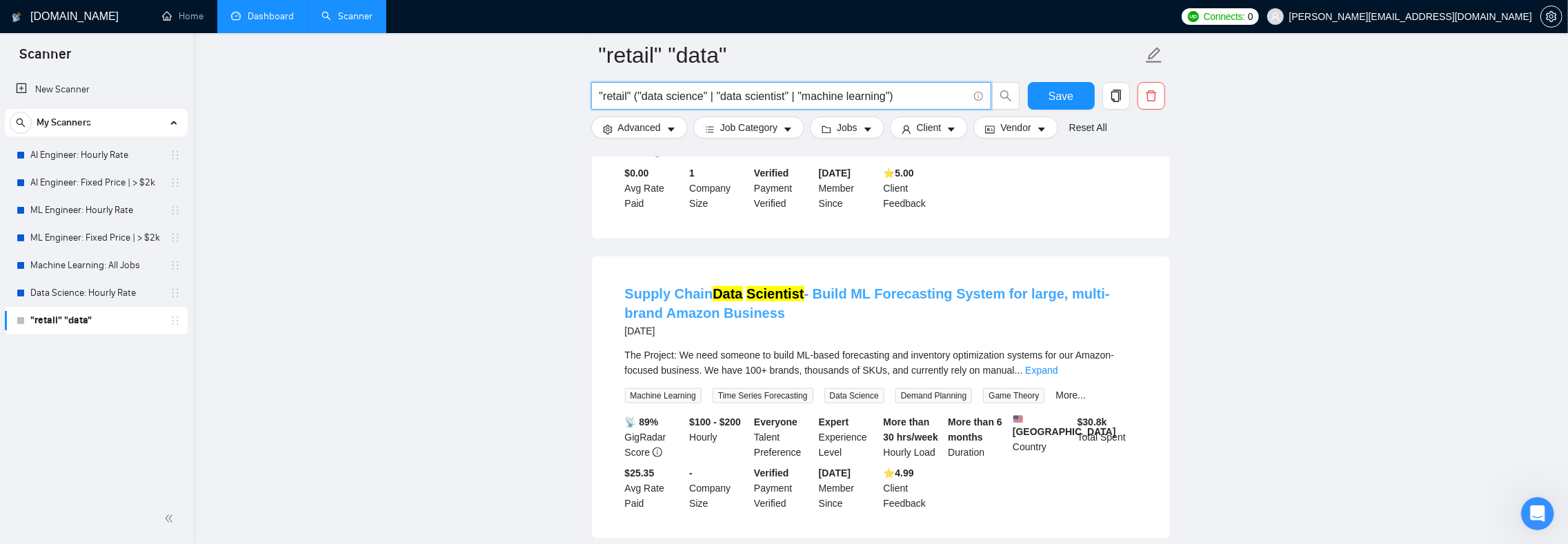
click at [886, 286] on link "Supply Chain Data Scientist - Build ML Forecasting System for large, multi-bran…" at bounding box center [867, 303] width 485 height 34
